Goal: Information Seeking & Learning: Learn about a topic

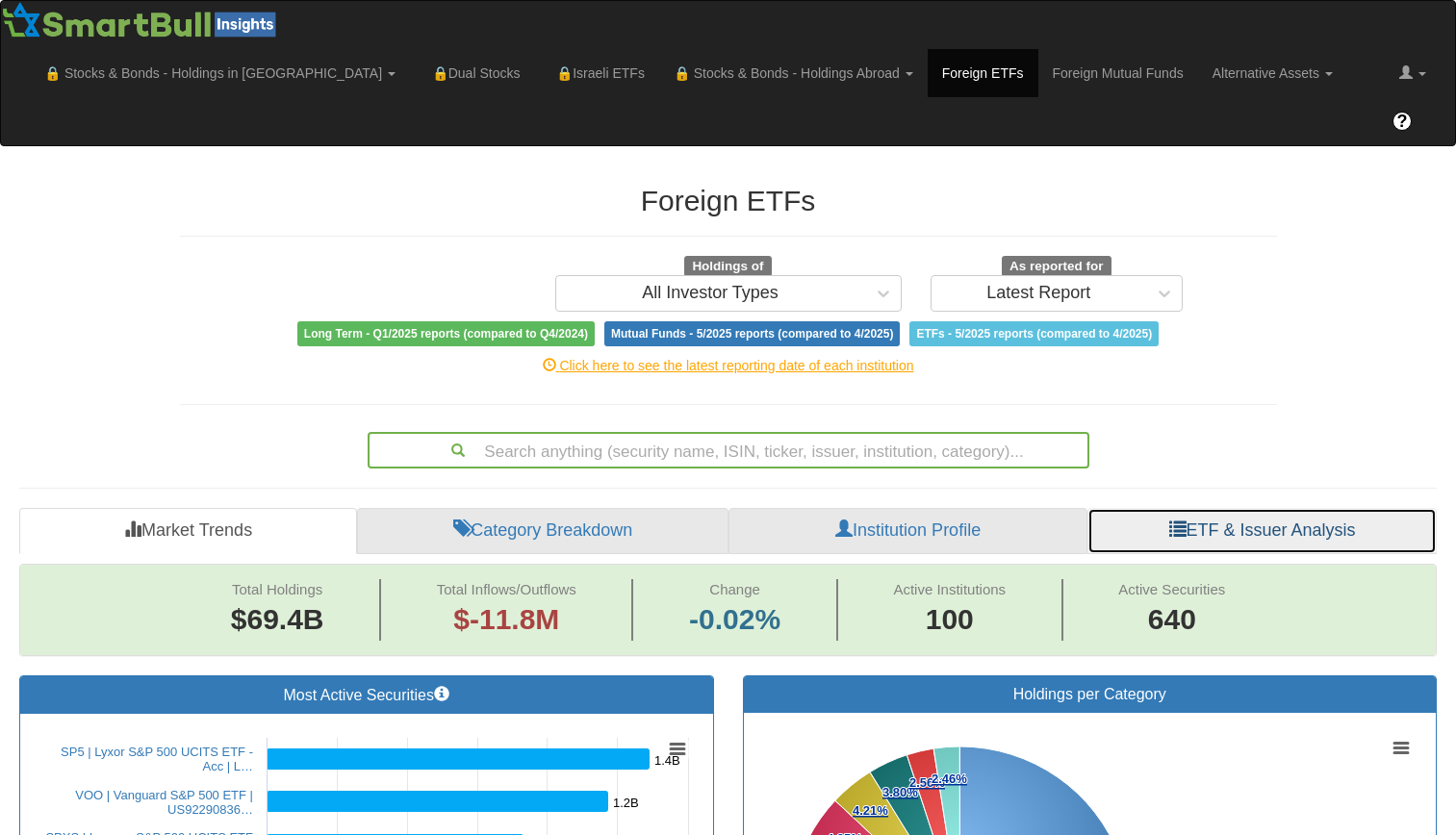
click at [1288, 508] on link "ETF & Issuer Analysis" at bounding box center [1261, 531] width 349 height 47
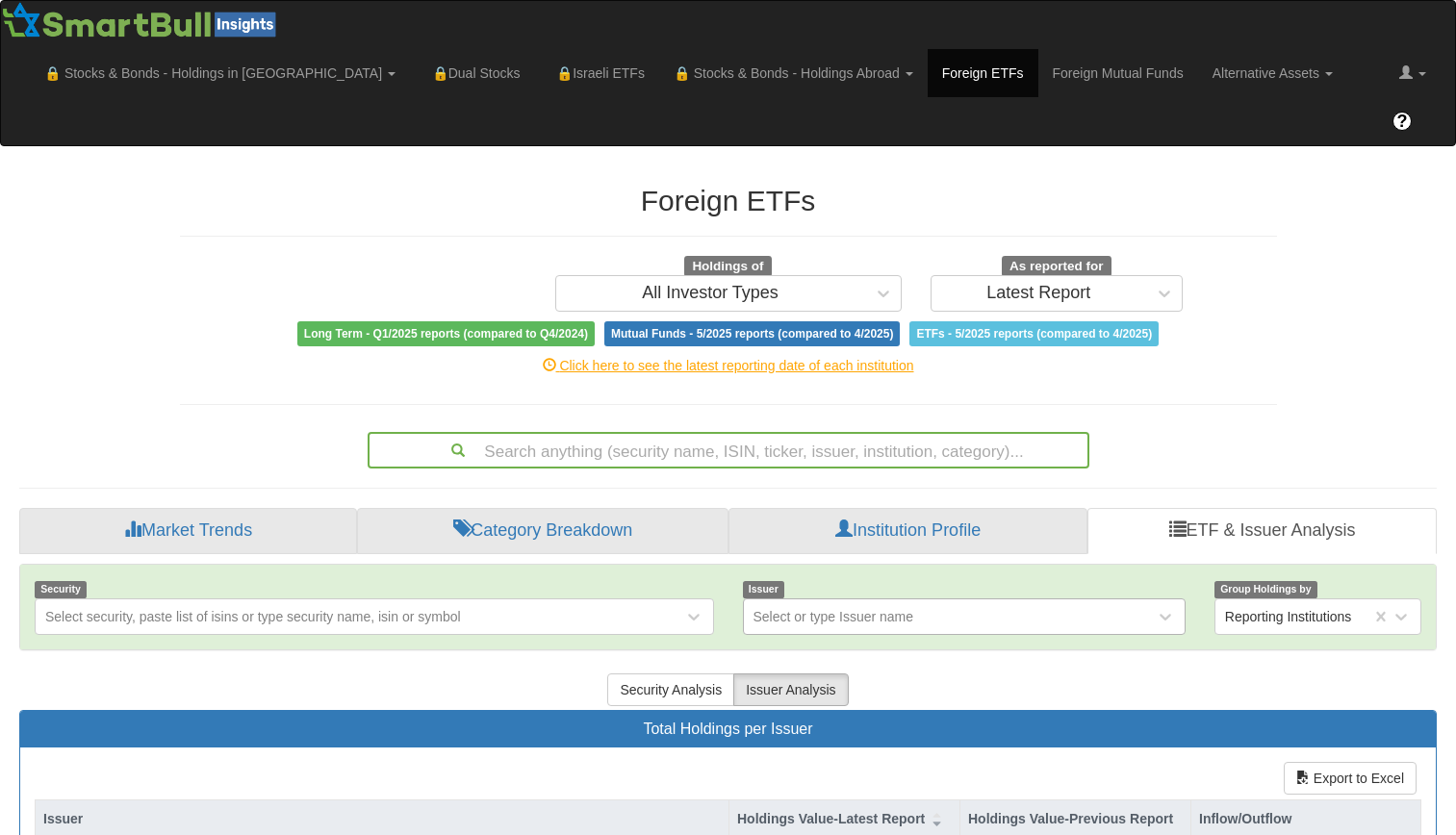
click at [830, 599] on div "Select or type Issuer name" at bounding box center [964, 617] width 443 height 37
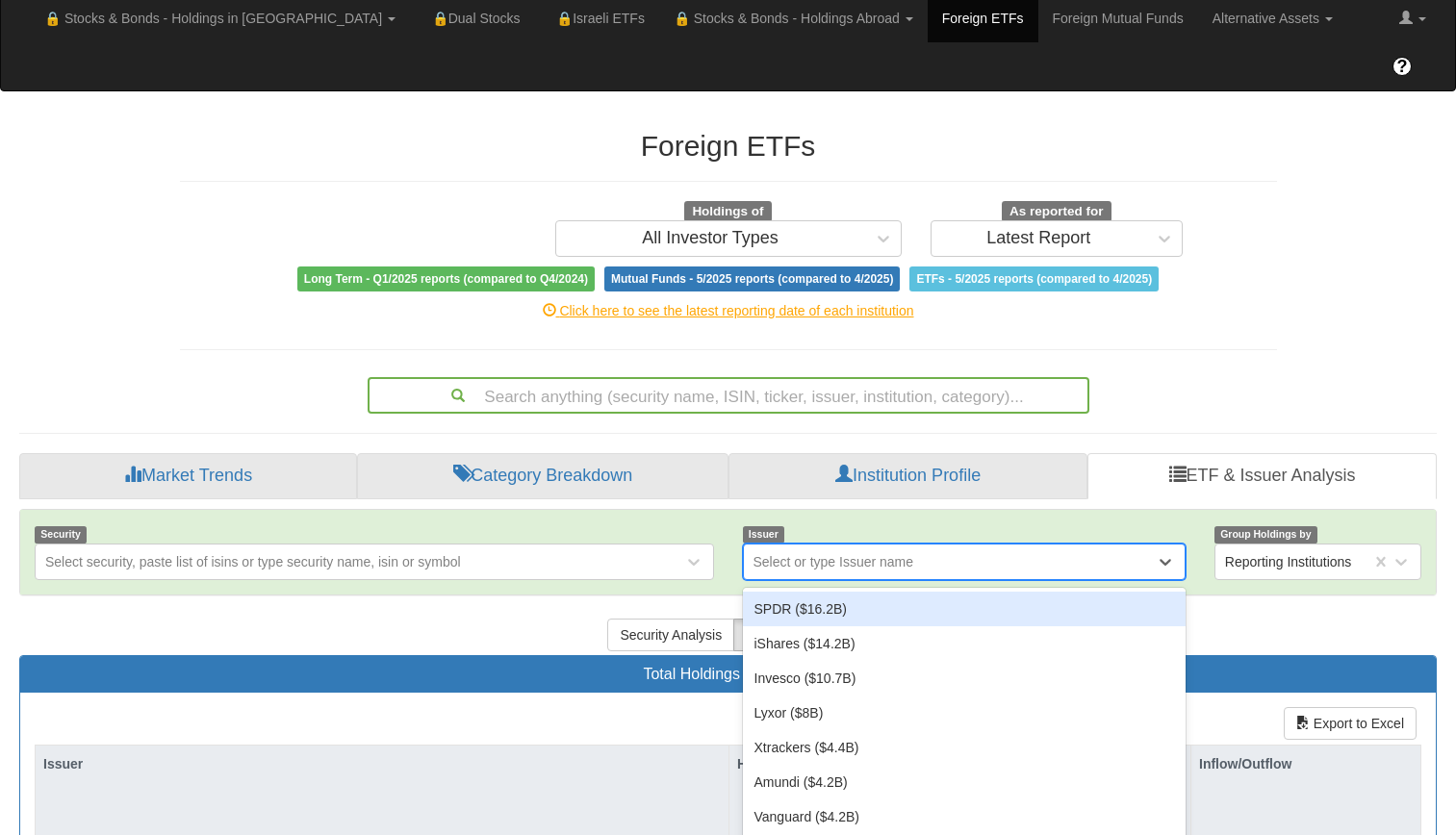
scroll to position [56, 0]
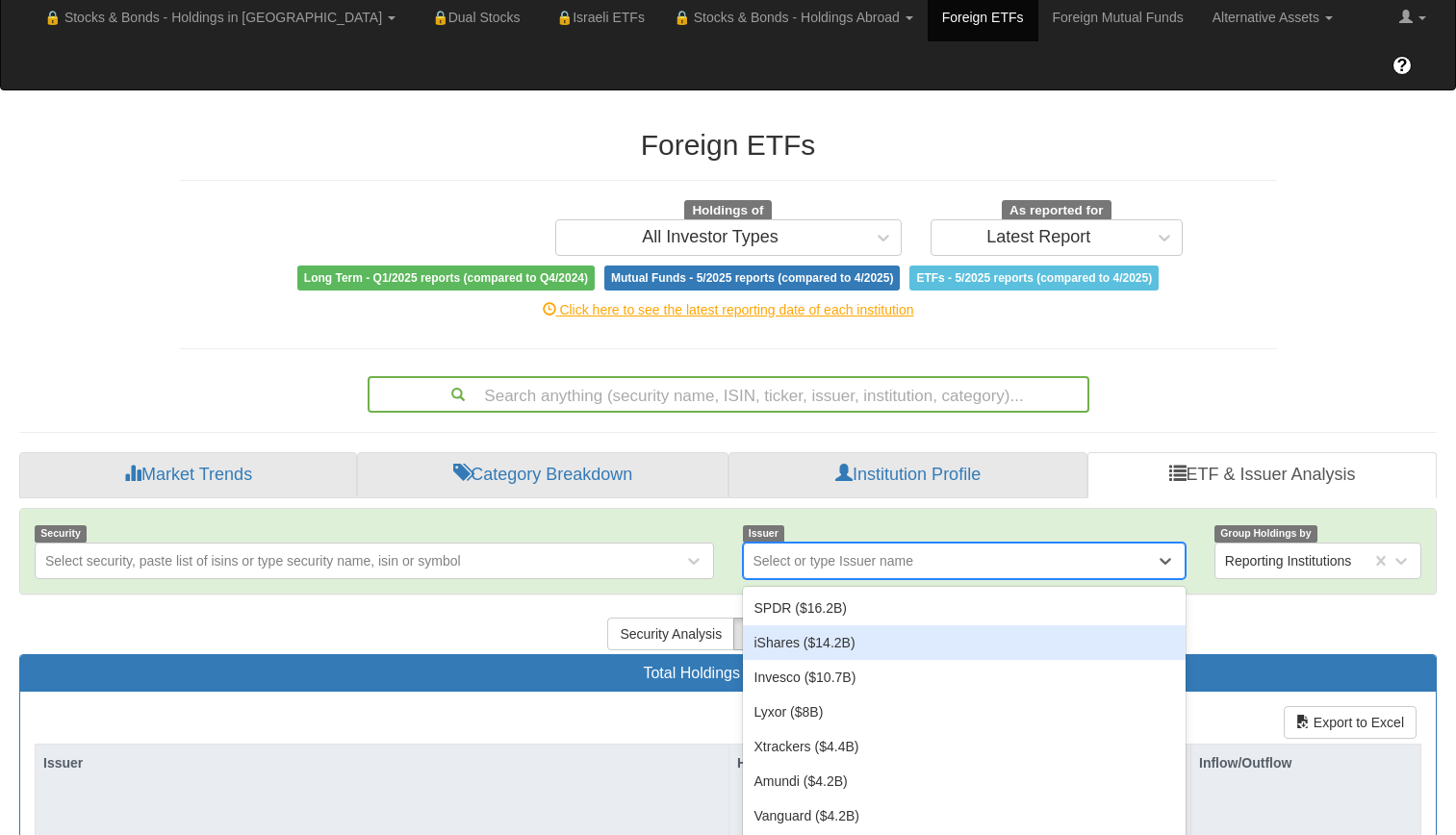
click at [867, 626] on div "iShares ($14.2B)" at bounding box center [964, 642] width 443 height 35
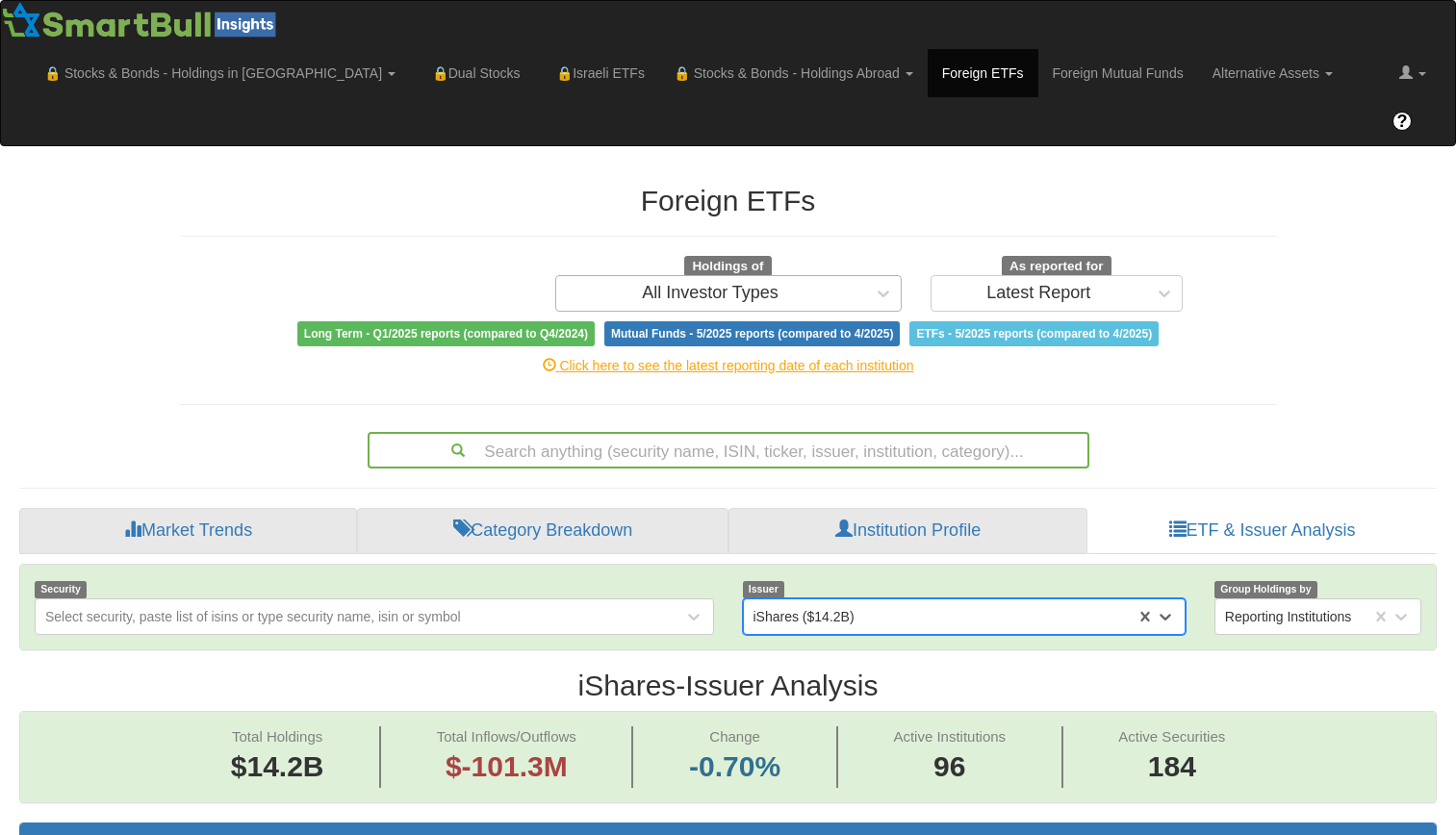
click at [805, 278] on div "All Investor Types" at bounding box center [710, 293] width 309 height 31
click at [811, 278] on div "All Investor Types" at bounding box center [710, 293] width 309 height 31
click at [711, 284] on div "All Investor Types" at bounding box center [711, 293] width 137 height 19
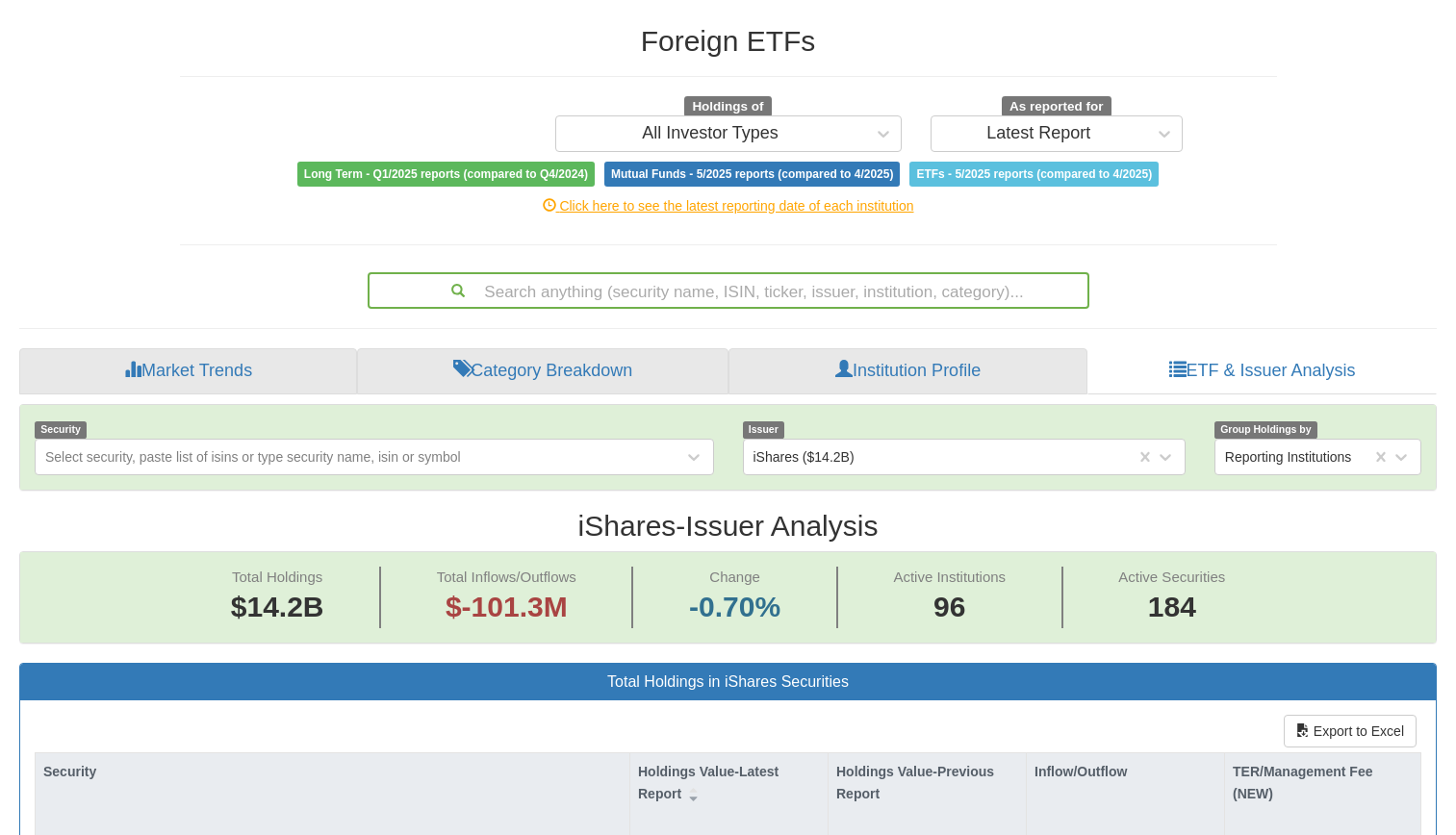
scroll to position [40, 1382]
click at [714, 274] on div "Search anything (security name, ISIN, ticker, issuer, institution, category)..." at bounding box center [728, 290] width 718 height 33
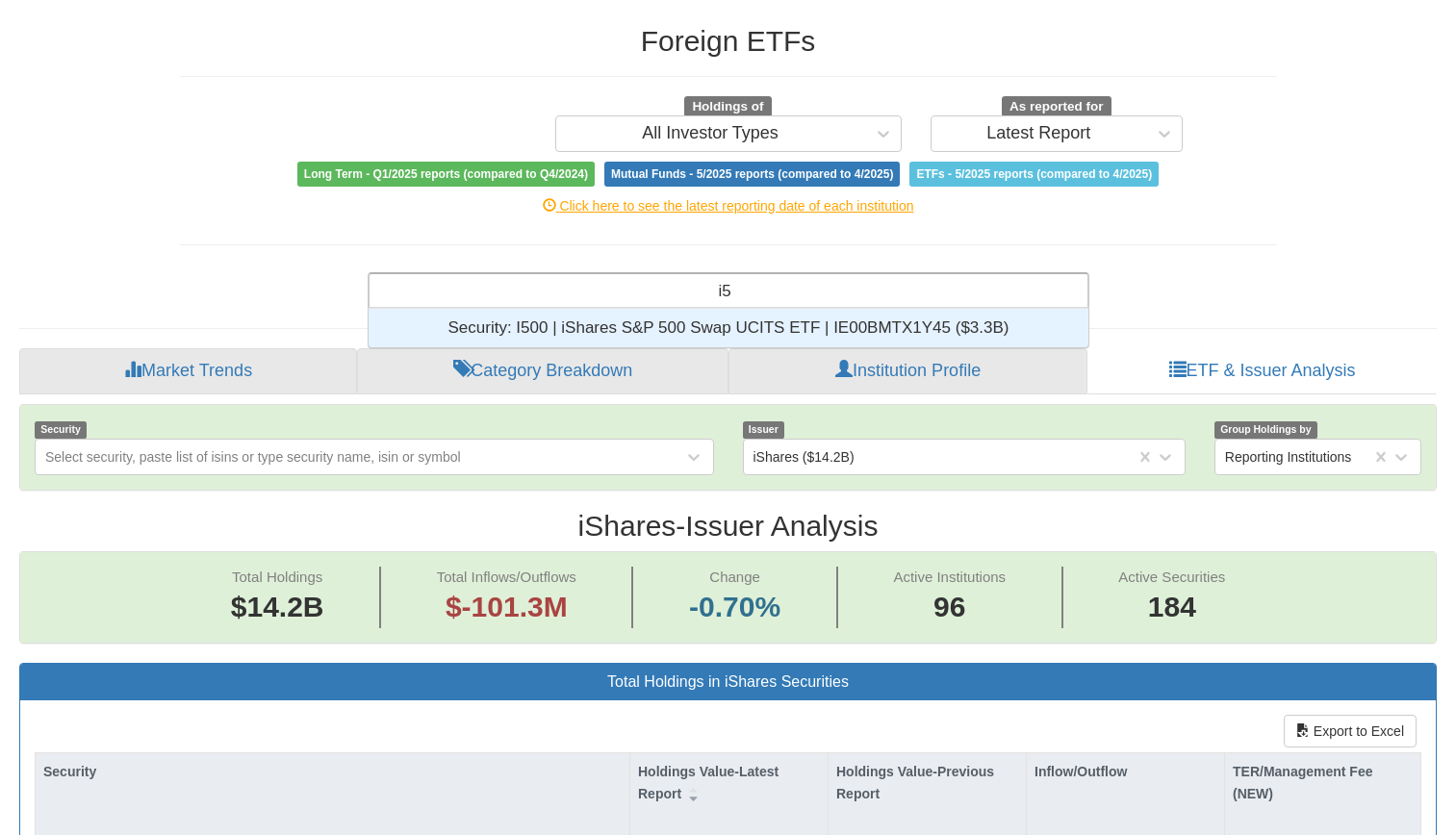
scroll to position [24, 705]
type input "i50"
click at [738, 309] on div "Security: ‎I500 | iShares S&P 500 Swap UCITS ETF | IE00BMTX1Y45 ‎($3.3B)‏" at bounding box center [728, 328] width 720 height 39
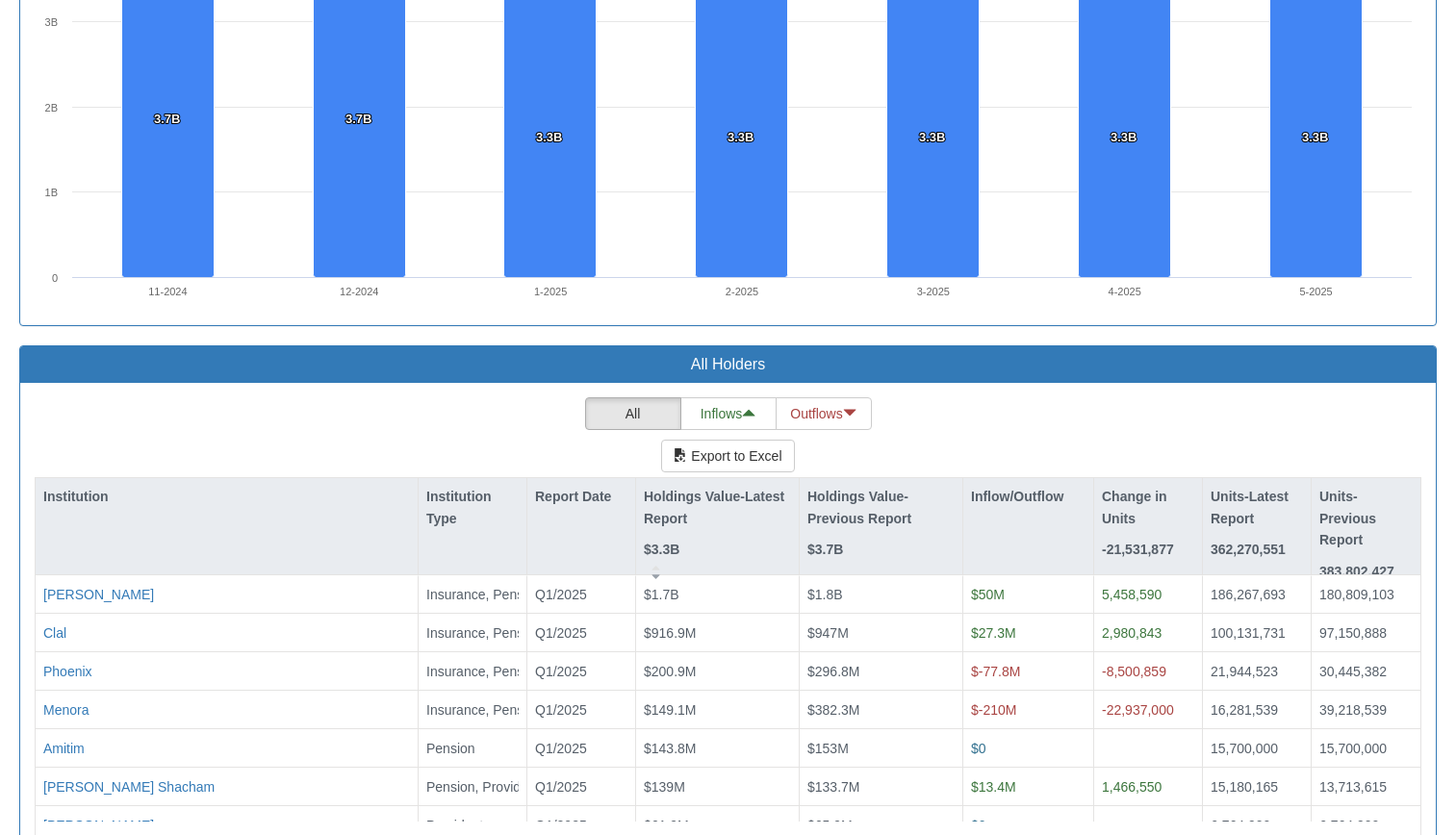
scroll to position [1488, 0]
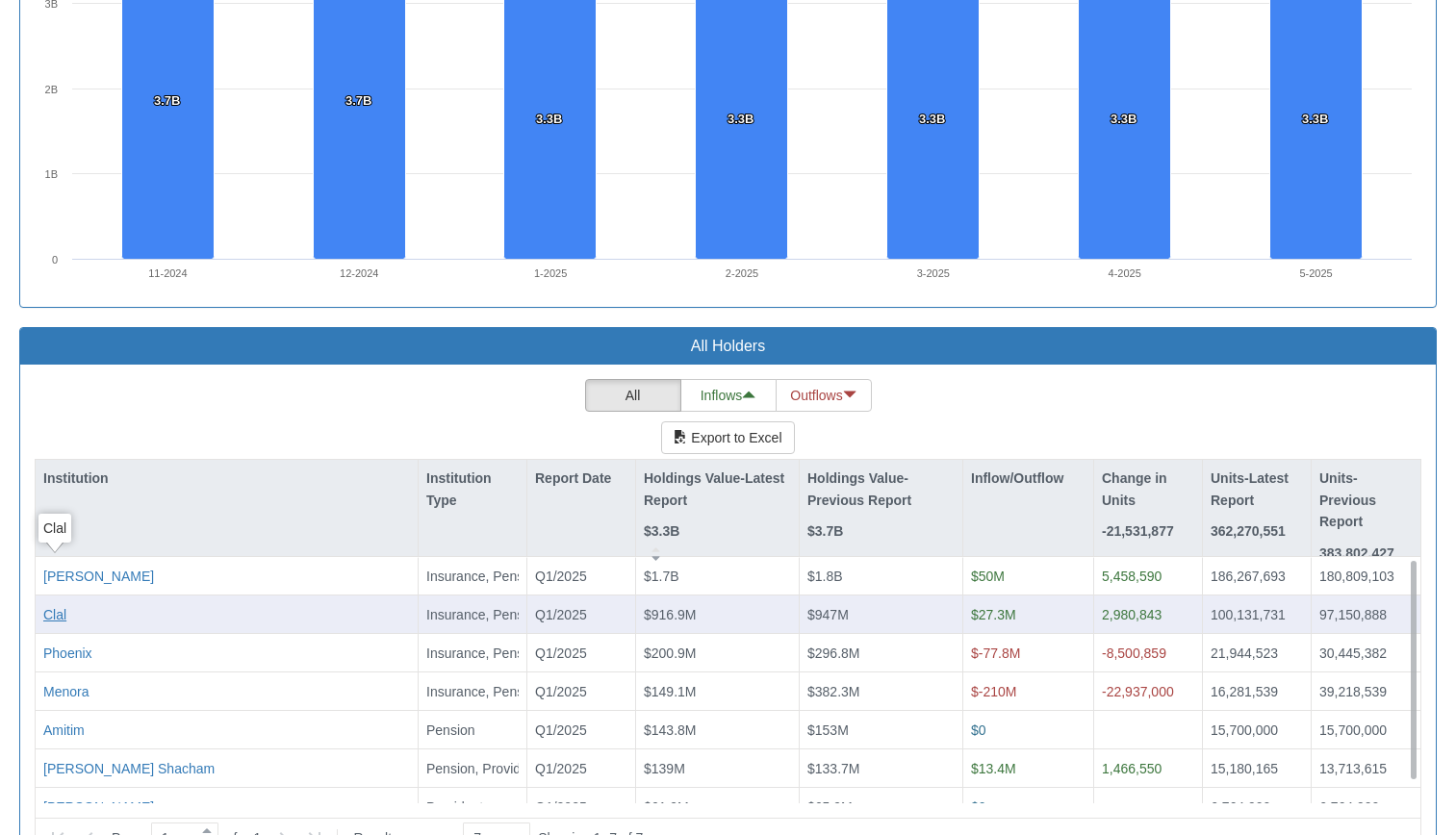
click at [47, 606] on div "Clal" at bounding box center [55, 615] width 23 height 19
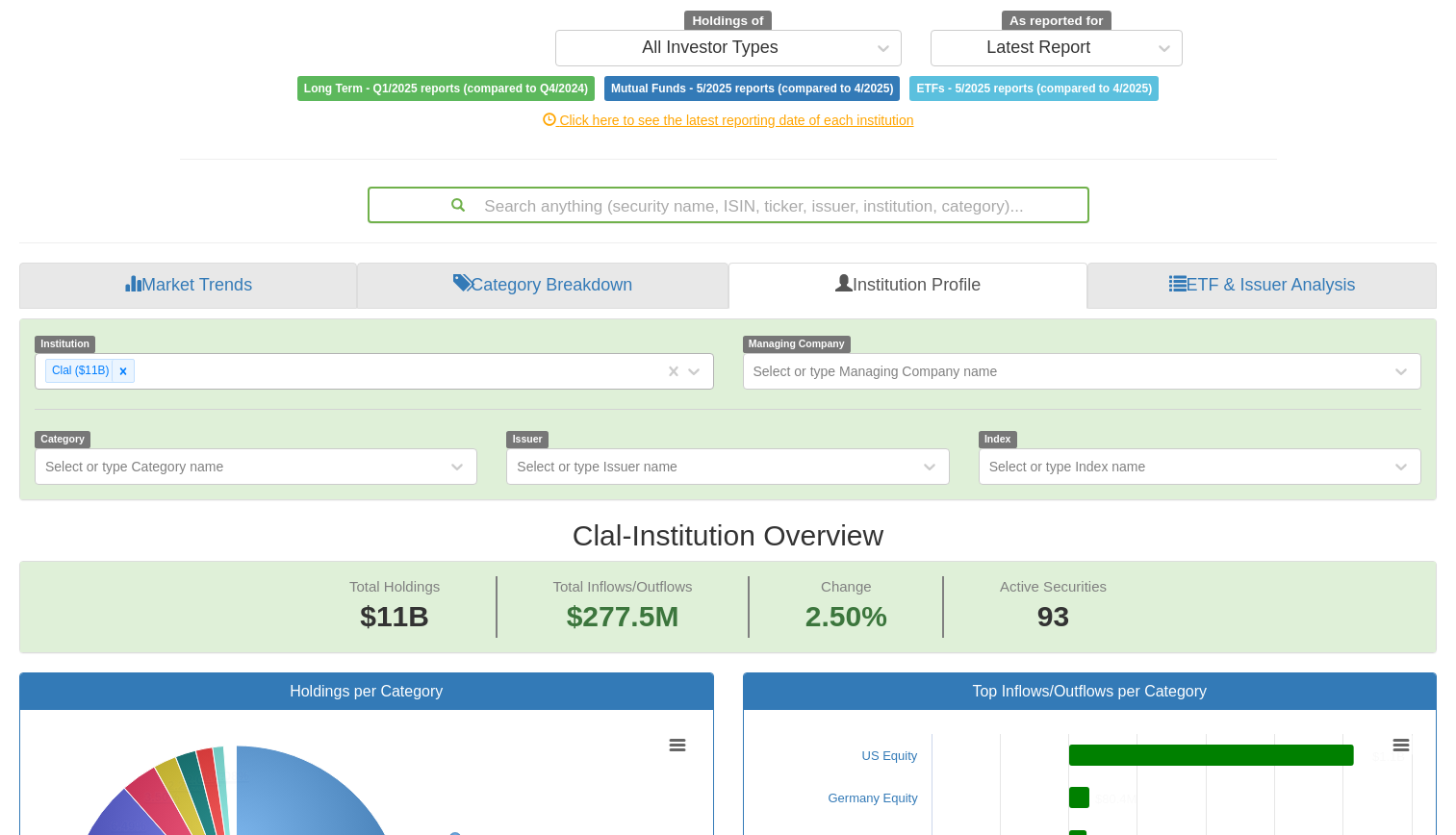
scroll to position [40, 1382]
click at [628, 457] on div "Select or type Issuer name" at bounding box center [597, 466] width 161 height 19
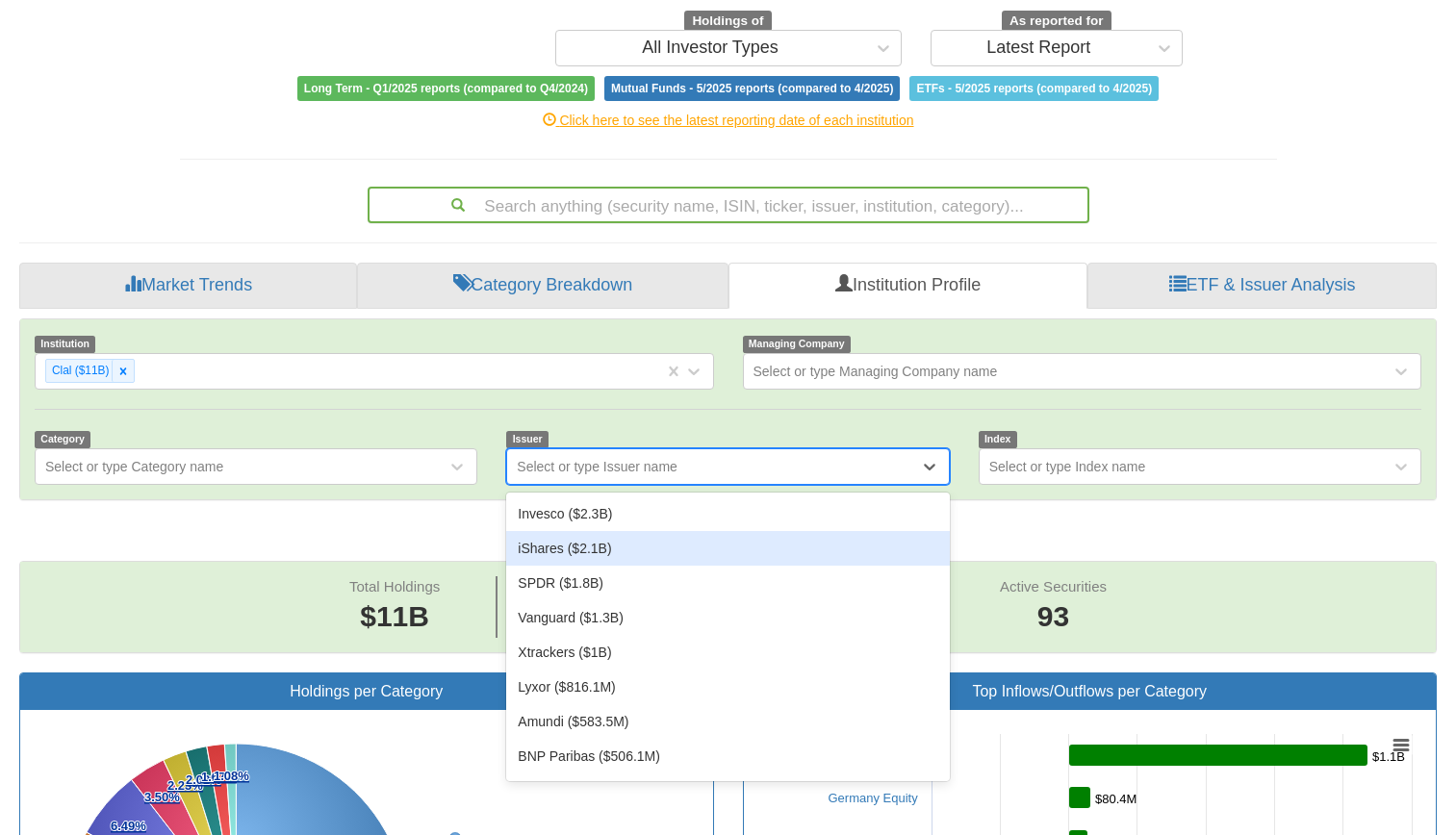
click at [624, 531] on div "iShares ($2.1B)" at bounding box center [728, 548] width 443 height 35
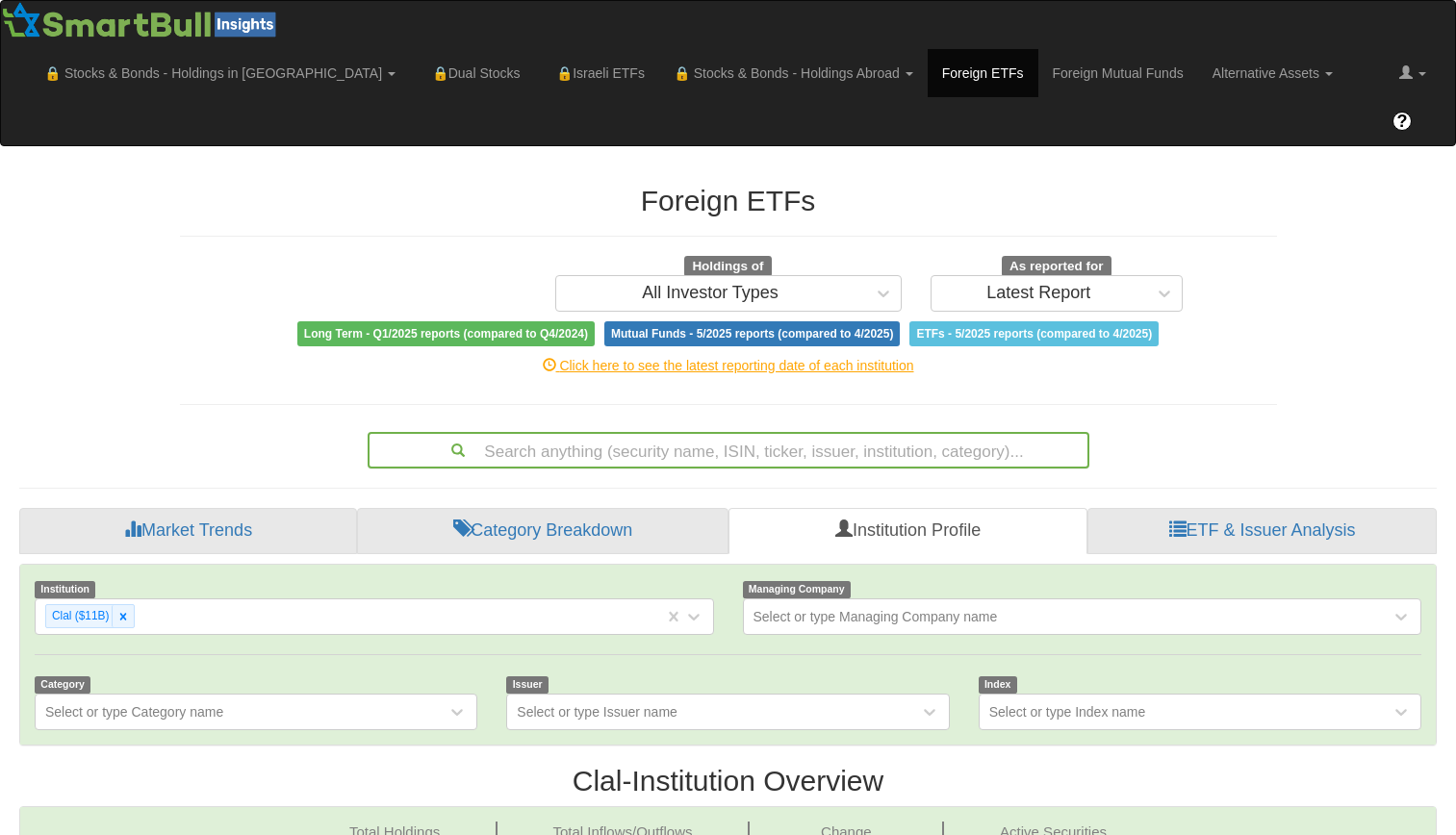
scroll to position [40, 1382]
click at [1178, 519] on span at bounding box center [1177, 527] width 17 height 17
click at [766, 432] on div "Search anything (security name, ISIN, ticker, issuer, institution, category)..." at bounding box center [728, 450] width 722 height 37
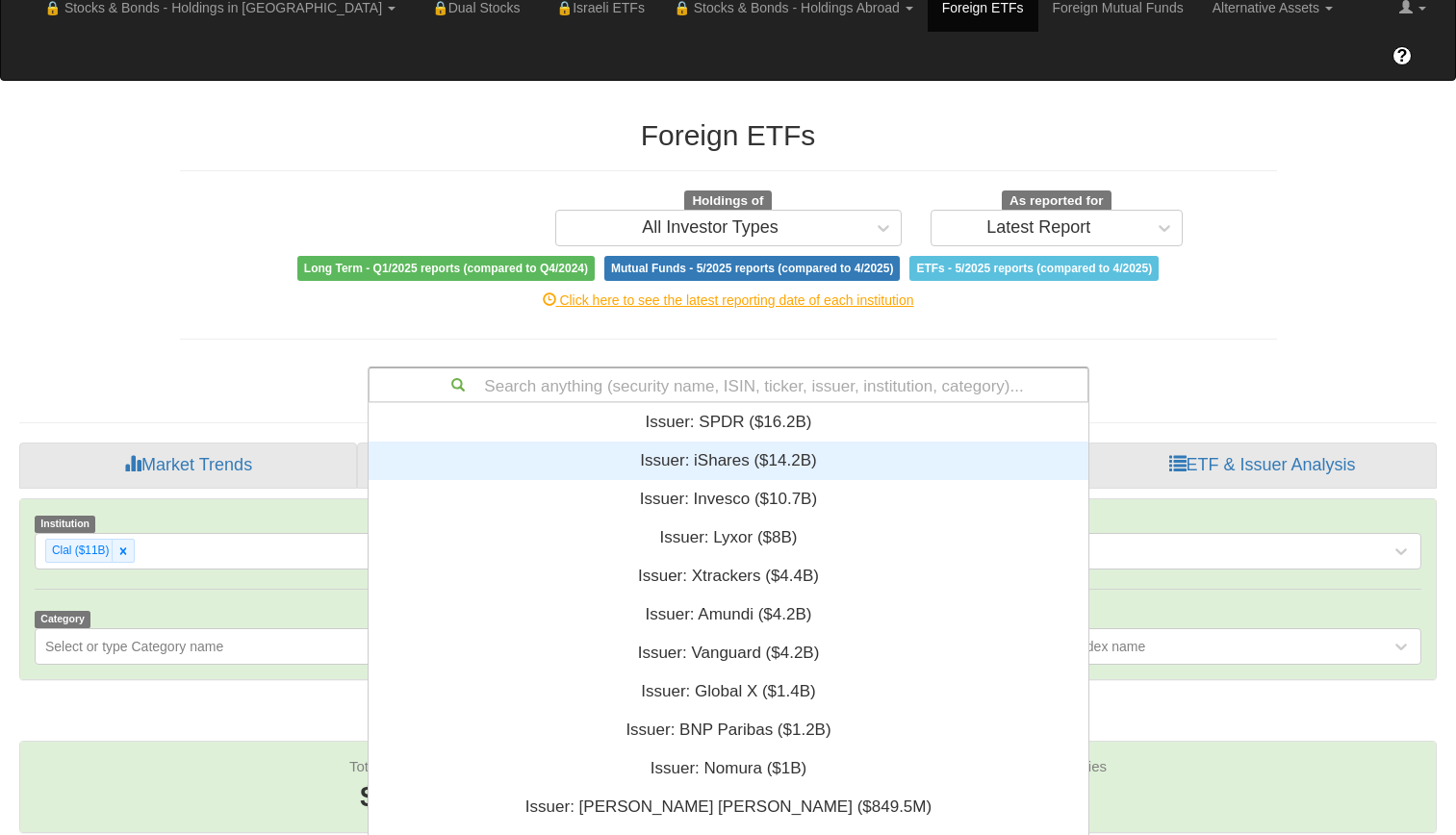
scroll to position [465, 705]
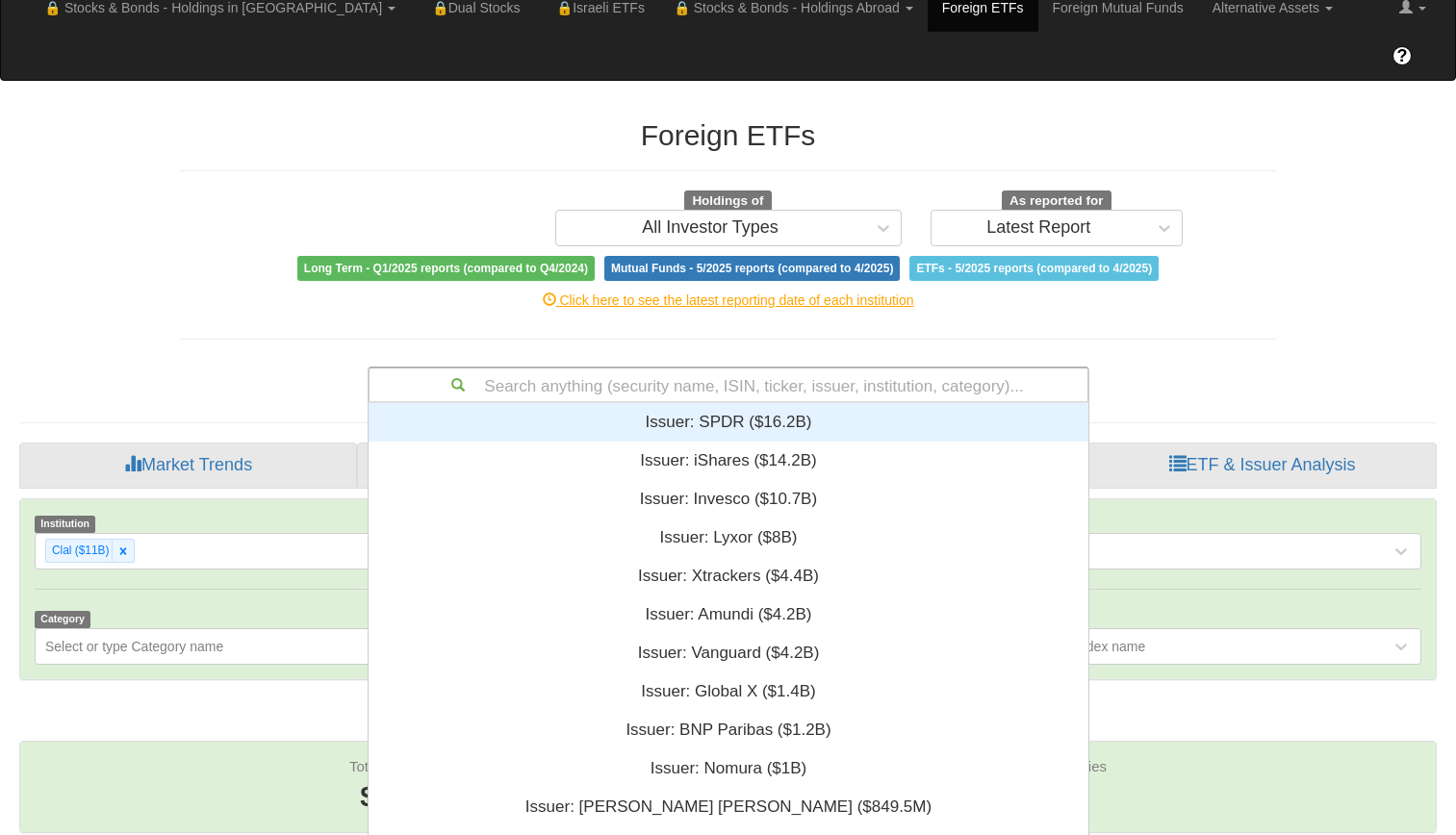
paste input "EIMI LN"
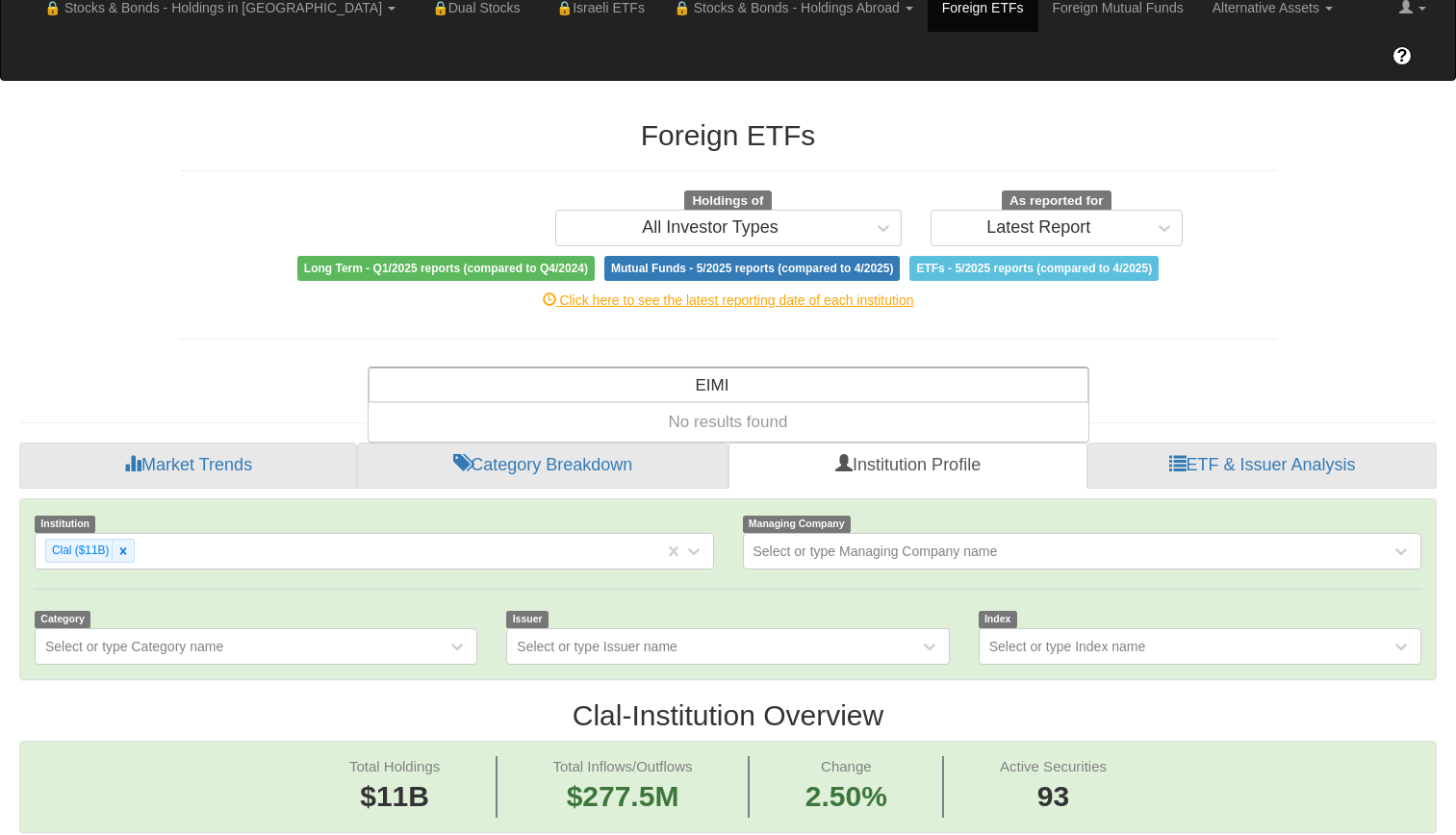
type input "EIMI"
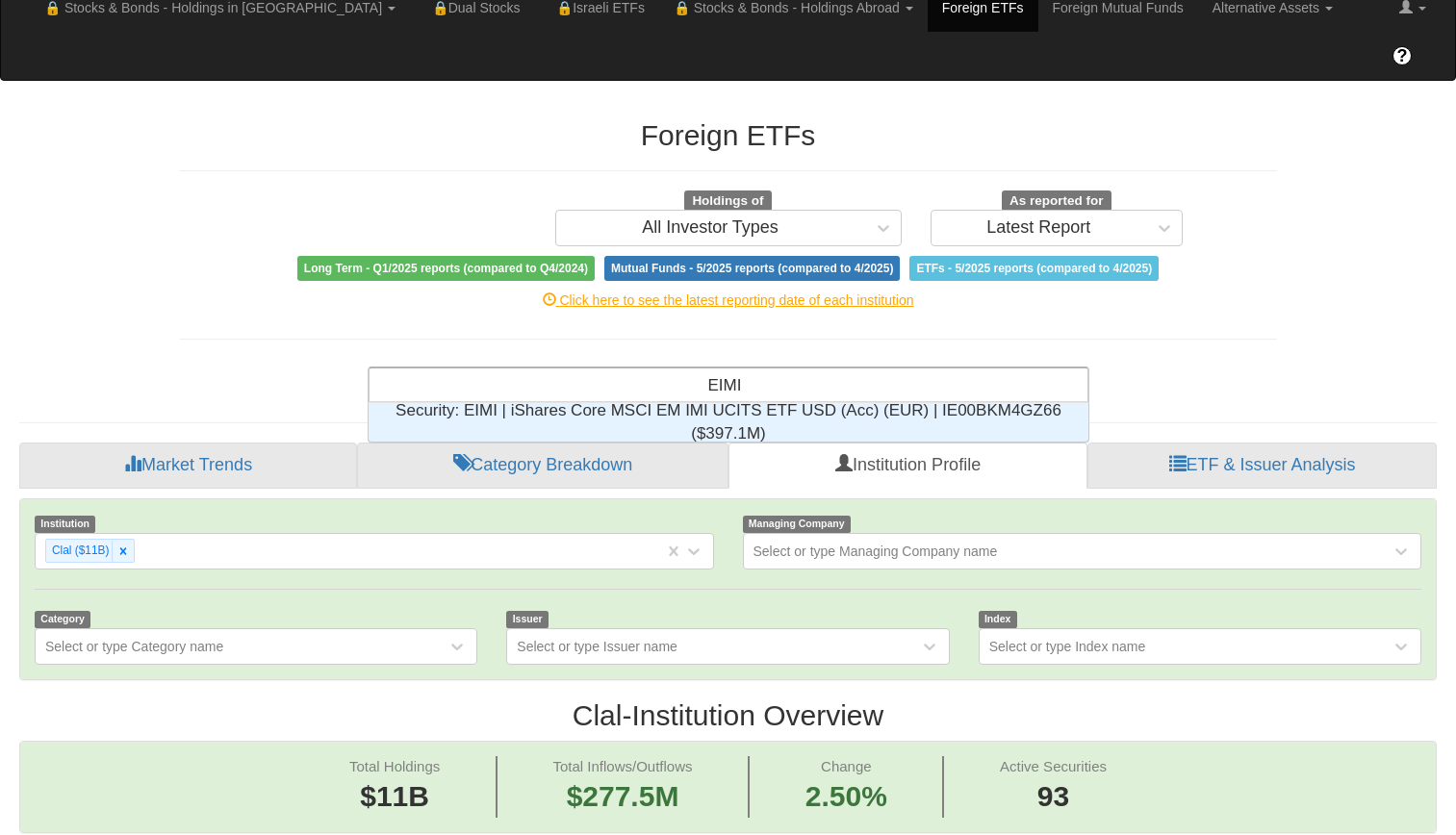
scroll to position [24, 705]
click at [823, 403] on div "Security: ‎EIMI | iShares Core MSCI EM IMI UCITS ETF USD (Acc) (EUR) | IE00BKM4…" at bounding box center [728, 422] width 720 height 39
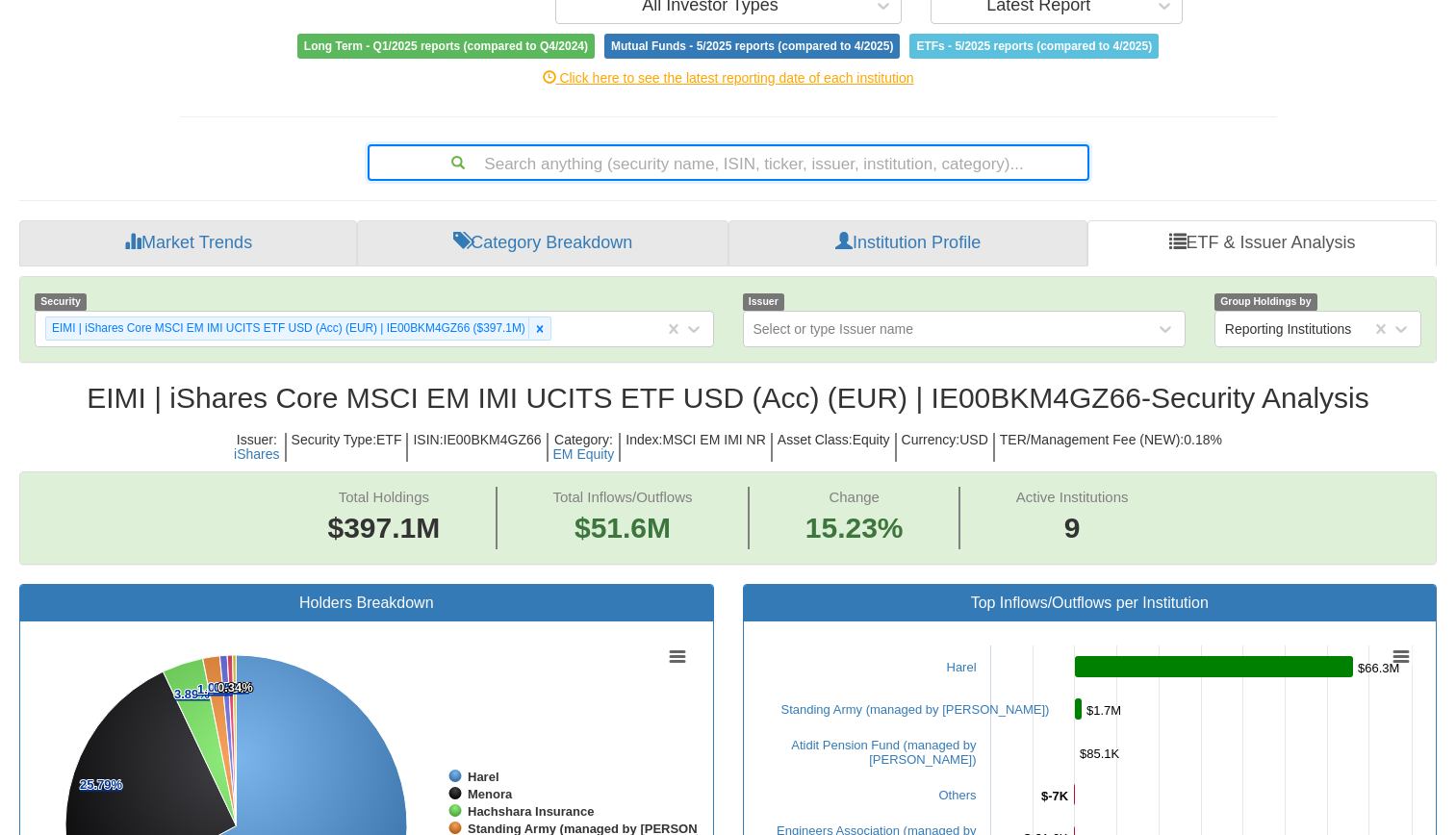
scroll to position [290, 0]
